Goal: Transaction & Acquisition: Subscribe to service/newsletter

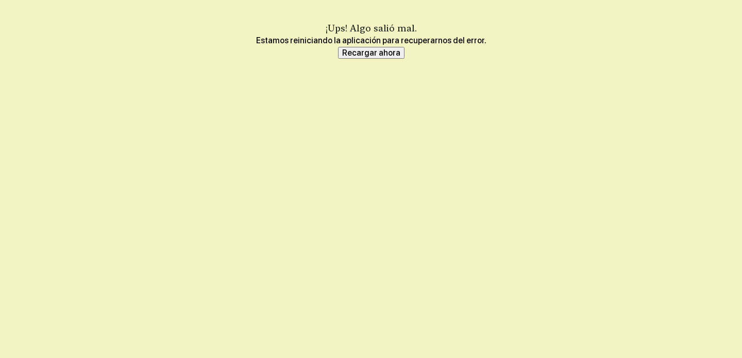
click at [370, 56] on font "Recargar ahora" at bounding box center [371, 53] width 58 height 10
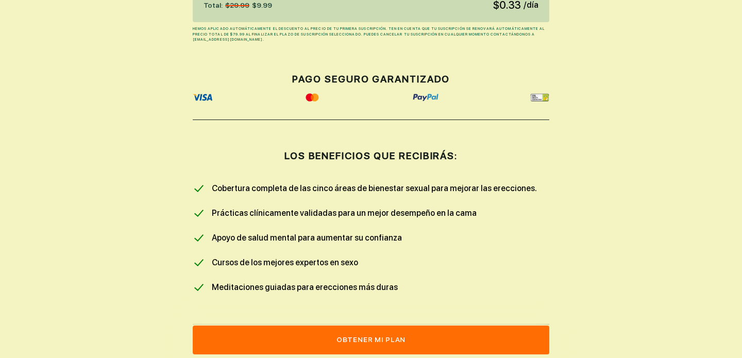
scroll to position [474, 0]
